Goal: Navigation & Orientation: Find specific page/section

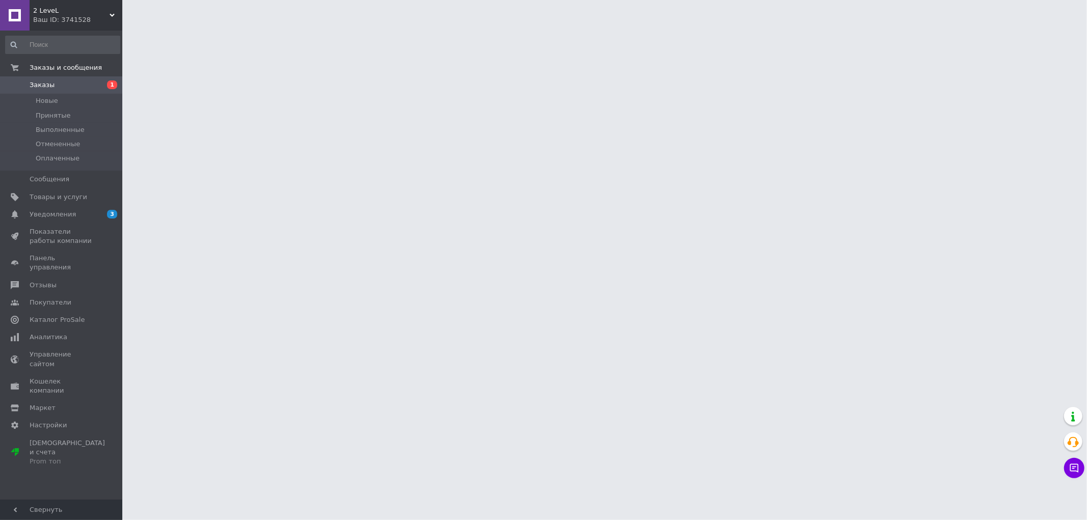
click at [117, 13] on div "2 LeveL Ваш ID: 3741528" at bounding box center [76, 15] width 93 height 31
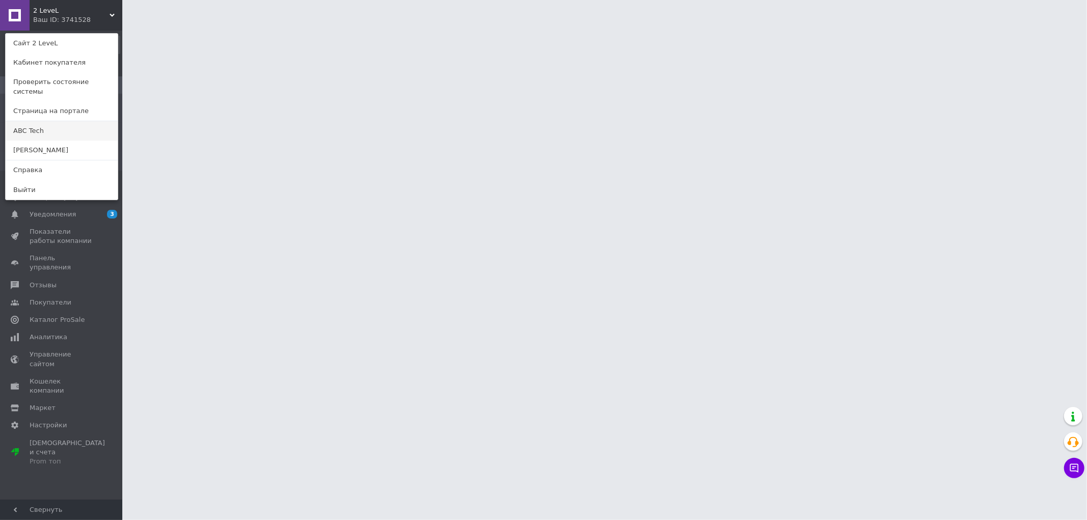
click at [37, 121] on link "ABC Tech" at bounding box center [62, 130] width 112 height 19
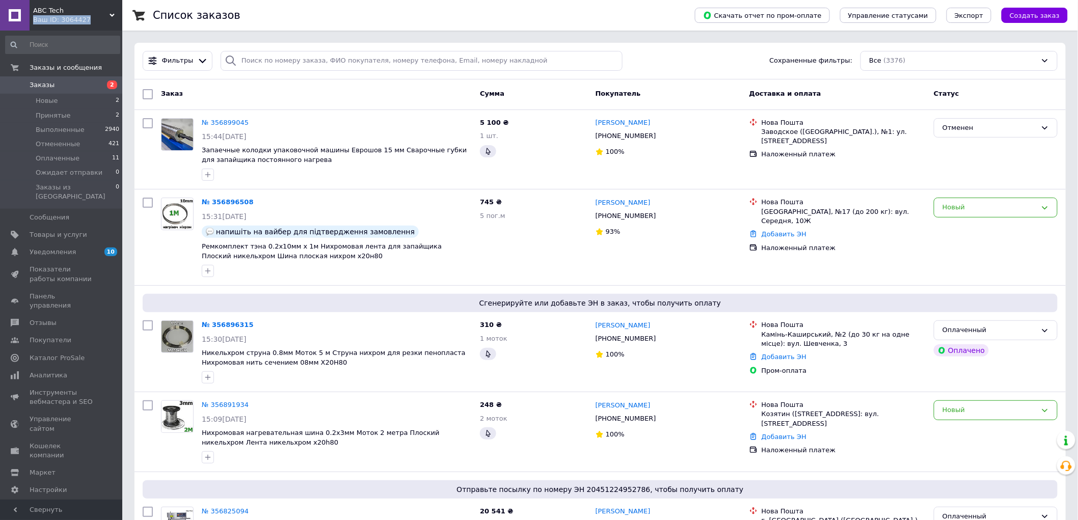
click at [114, 13] on div "ABC Tech Ваш ID: 3064427 Сайт ABC Tech Кабинет покупателя Проверить состояние с…" at bounding box center [61, 15] width 122 height 31
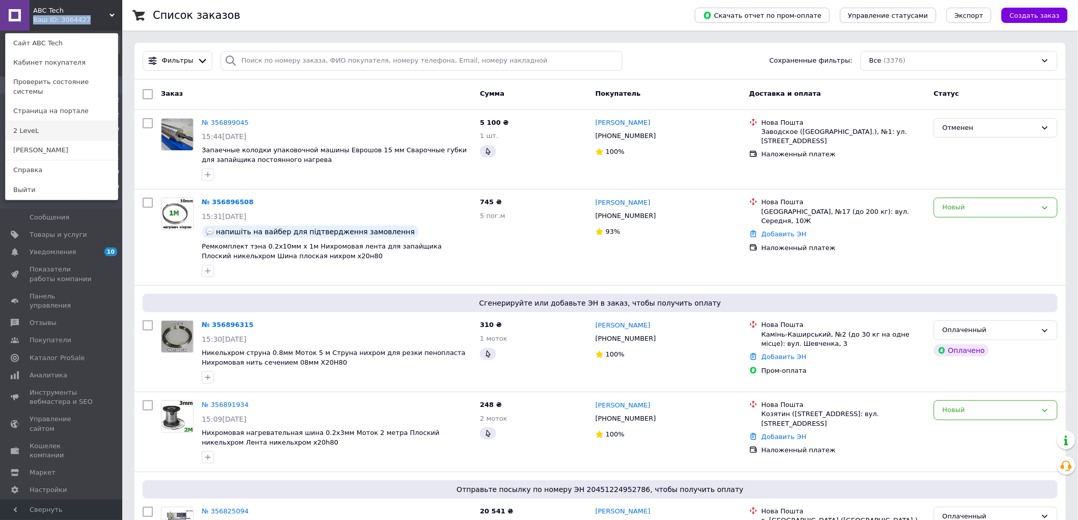
click at [34, 125] on link "2 LeveL" at bounding box center [62, 130] width 112 height 19
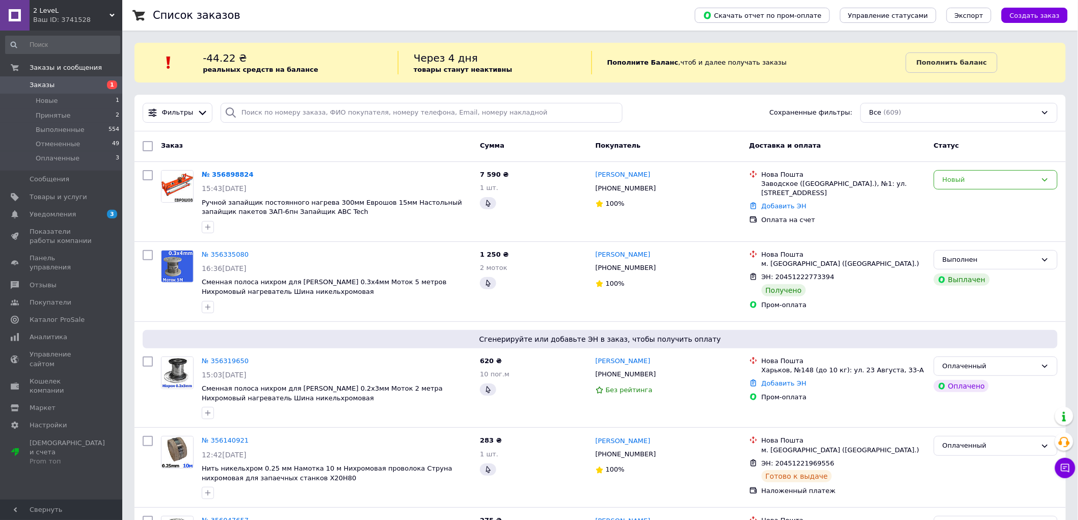
click at [110, 14] on icon at bounding box center [112, 15] width 5 height 5
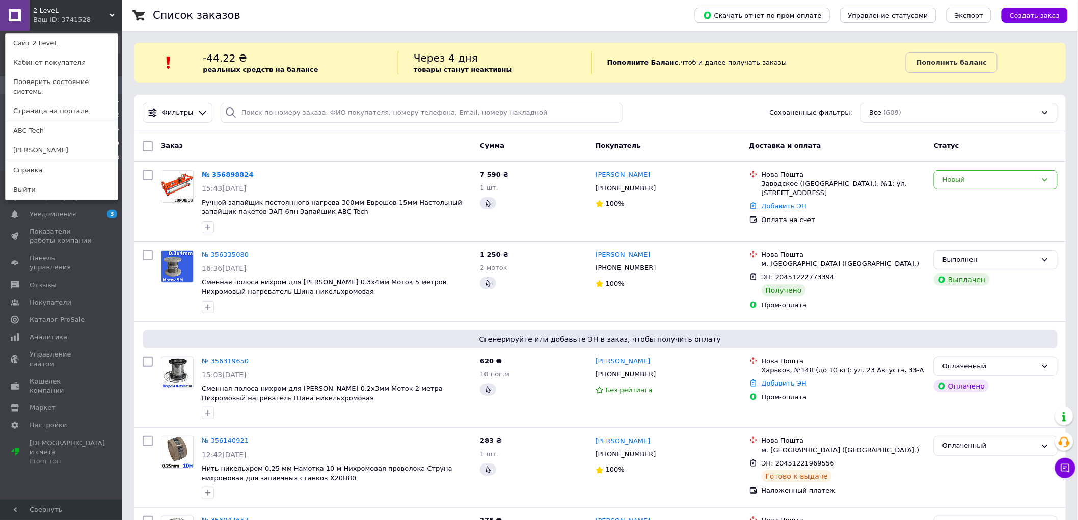
click at [42, 123] on link "ABC Tech" at bounding box center [62, 130] width 112 height 19
